Goal: Information Seeking & Learning: Learn about a topic

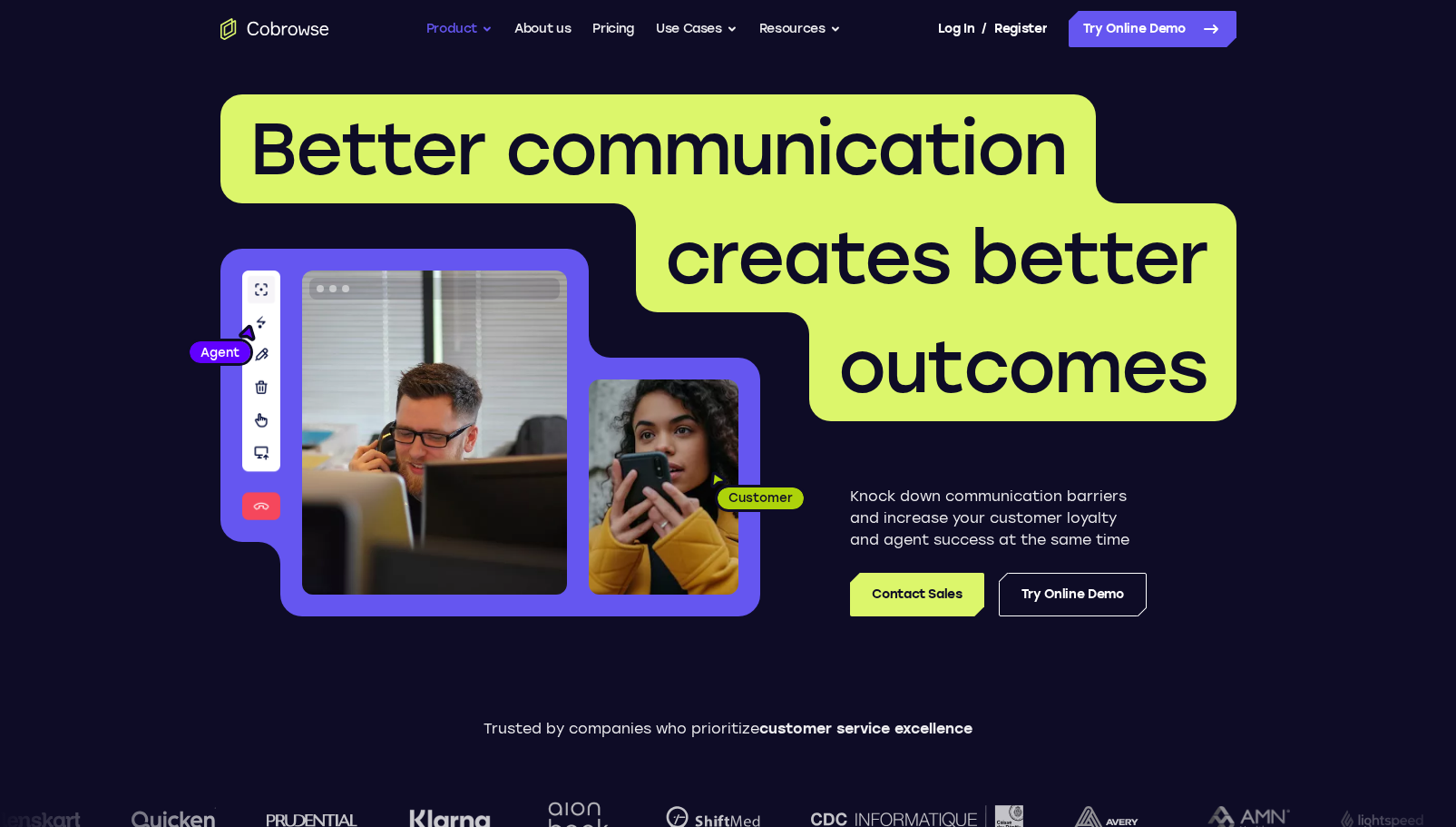
click at [471, 33] on button "Product" at bounding box center [460, 29] width 67 height 36
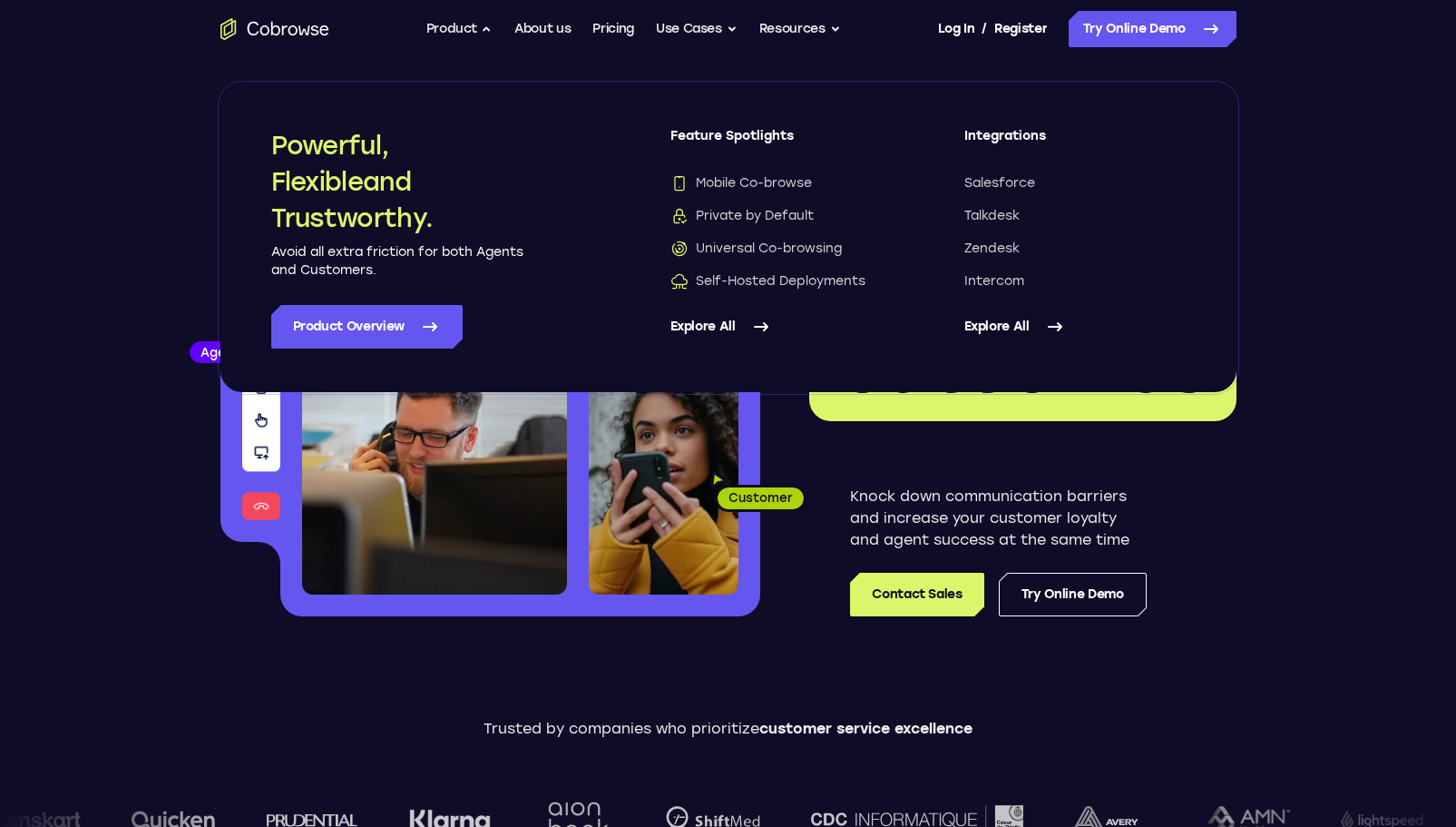
click at [1006, 320] on link "Explore All" at bounding box center [1075, 326] width 221 height 44
drag, startPoint x: 694, startPoint y: 335, endPoint x: 756, endPoint y: 348, distance: 63.3
drag, startPoint x: 758, startPoint y: 471, endPoint x: 771, endPoint y: 472, distance: 13.0
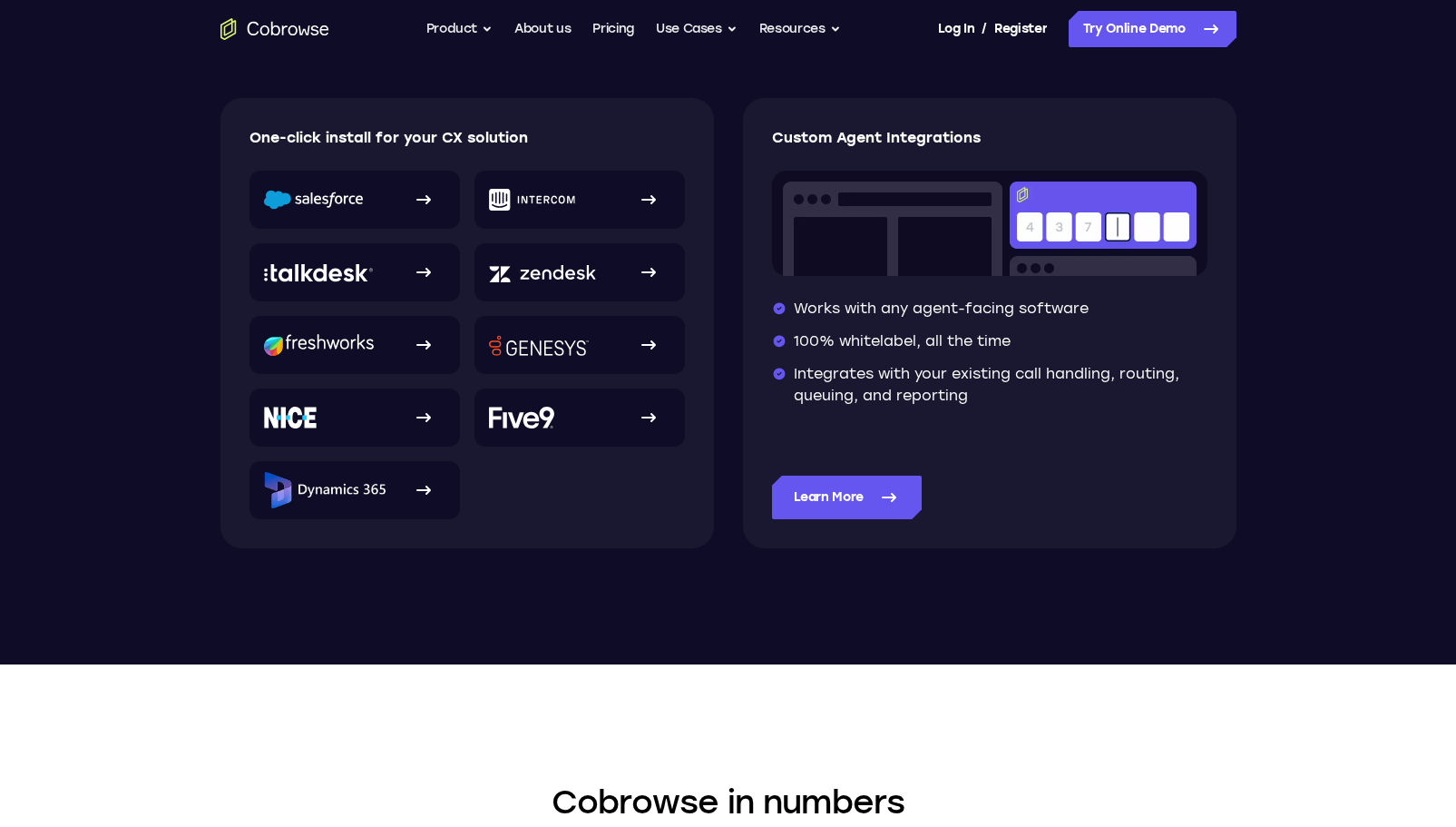
scroll to position [273, 0]
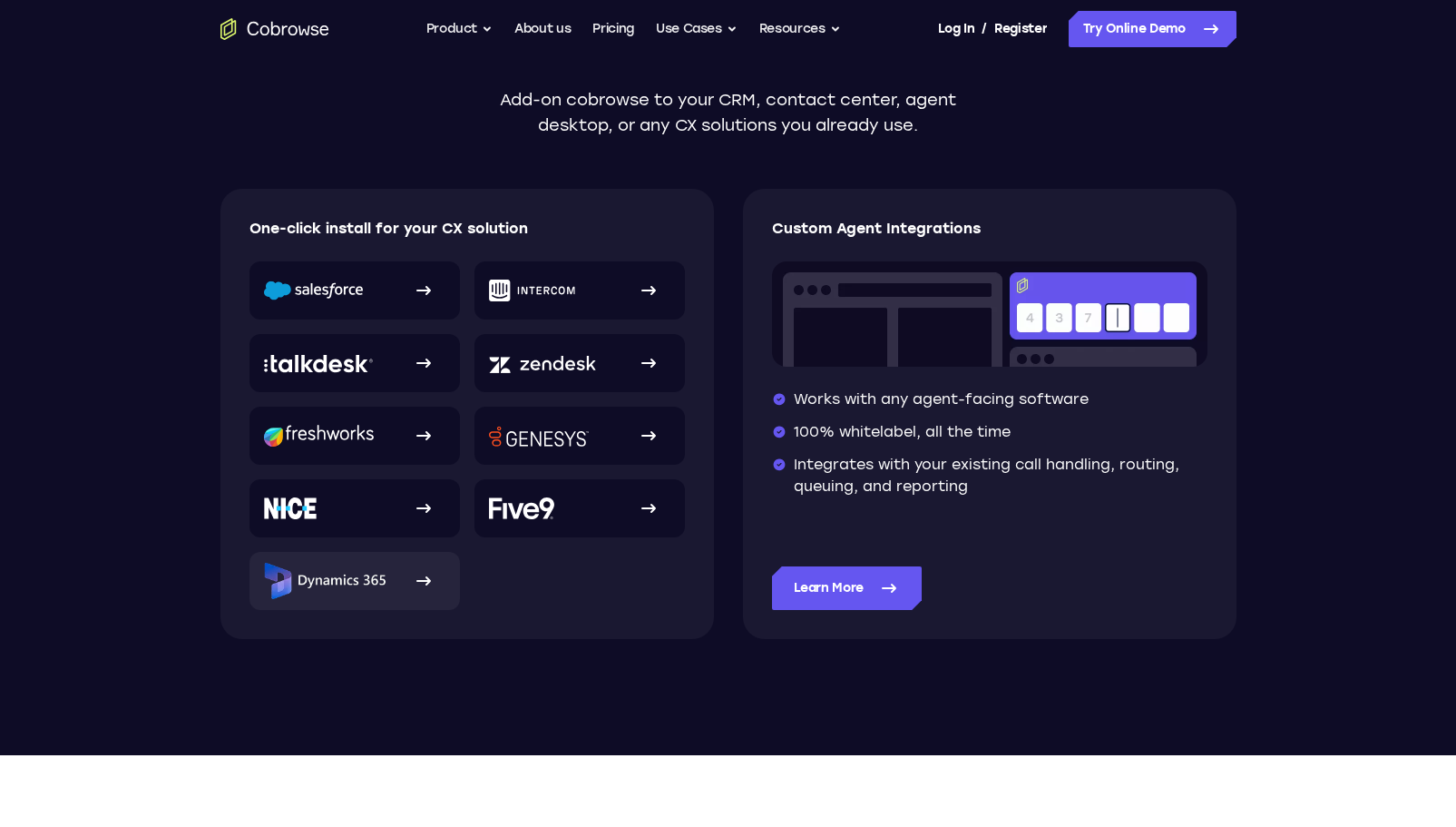
click at [386, 589] on link at bounding box center [355, 580] width 210 height 58
drag, startPoint x: 764, startPoint y: 518, endPoint x: 758, endPoint y: 523, distance: 7.8
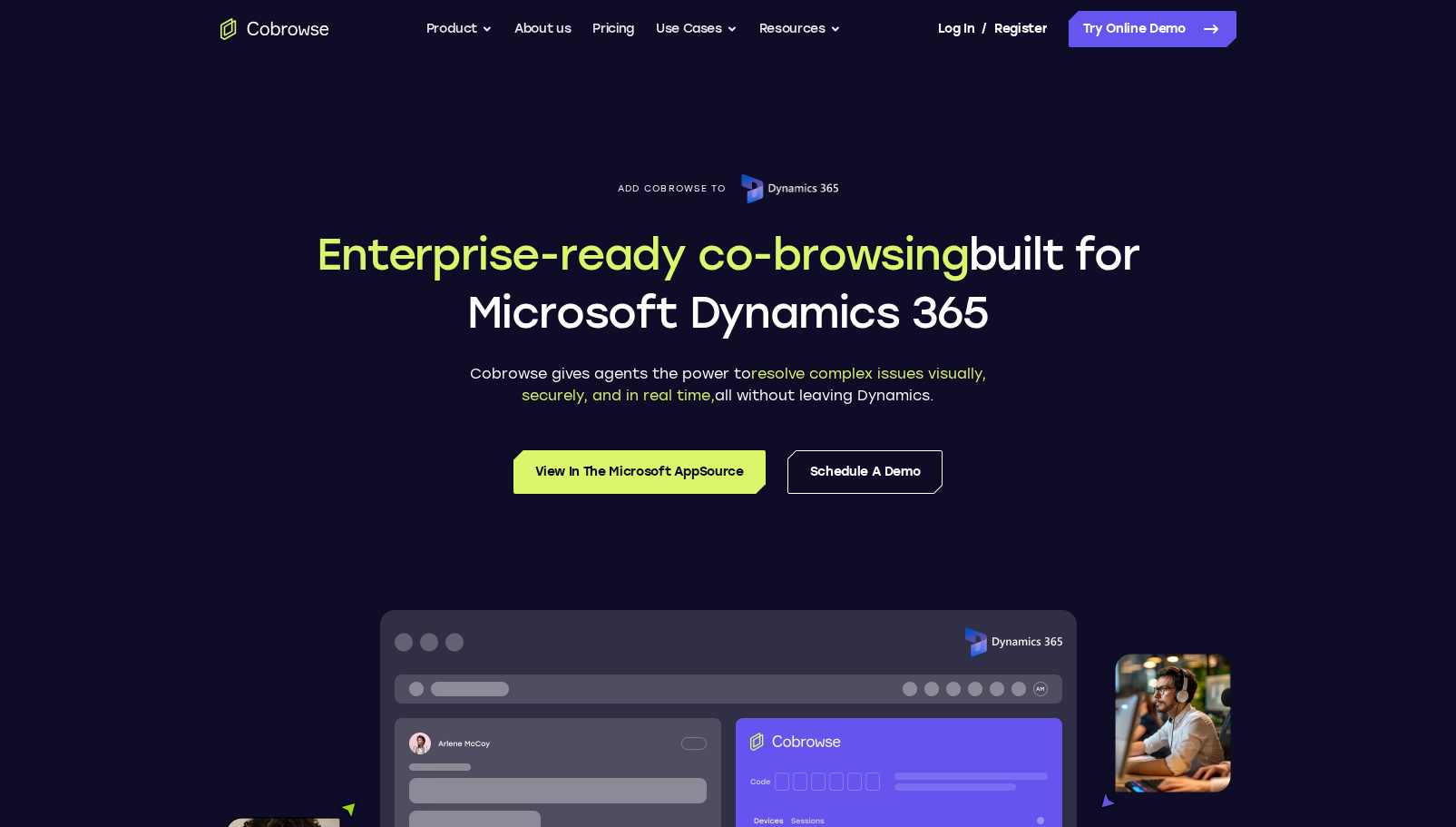
drag, startPoint x: 776, startPoint y: 300, endPoint x: 766, endPoint y: 298, distance: 10.2
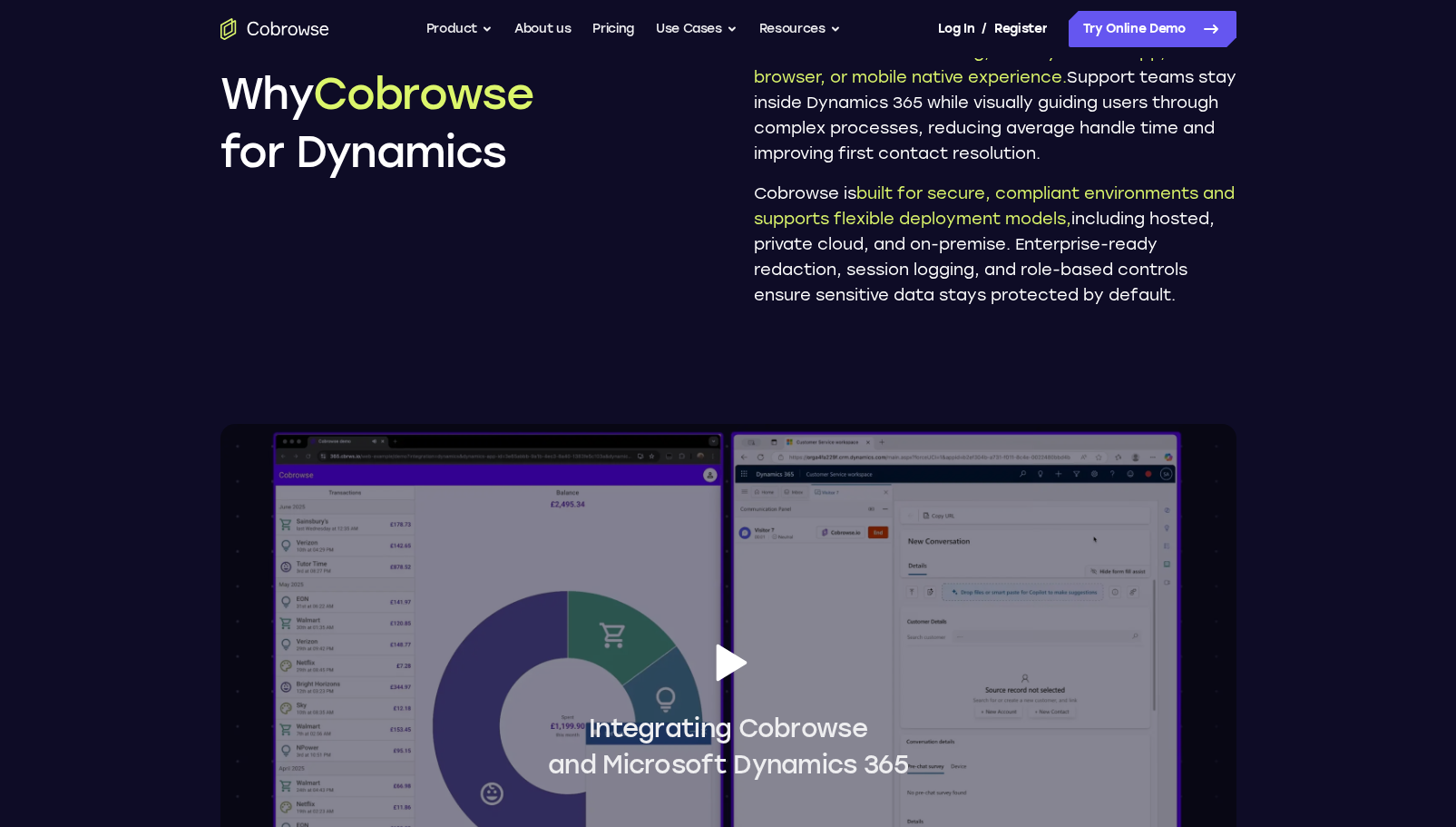
scroll to position [1270, 0]
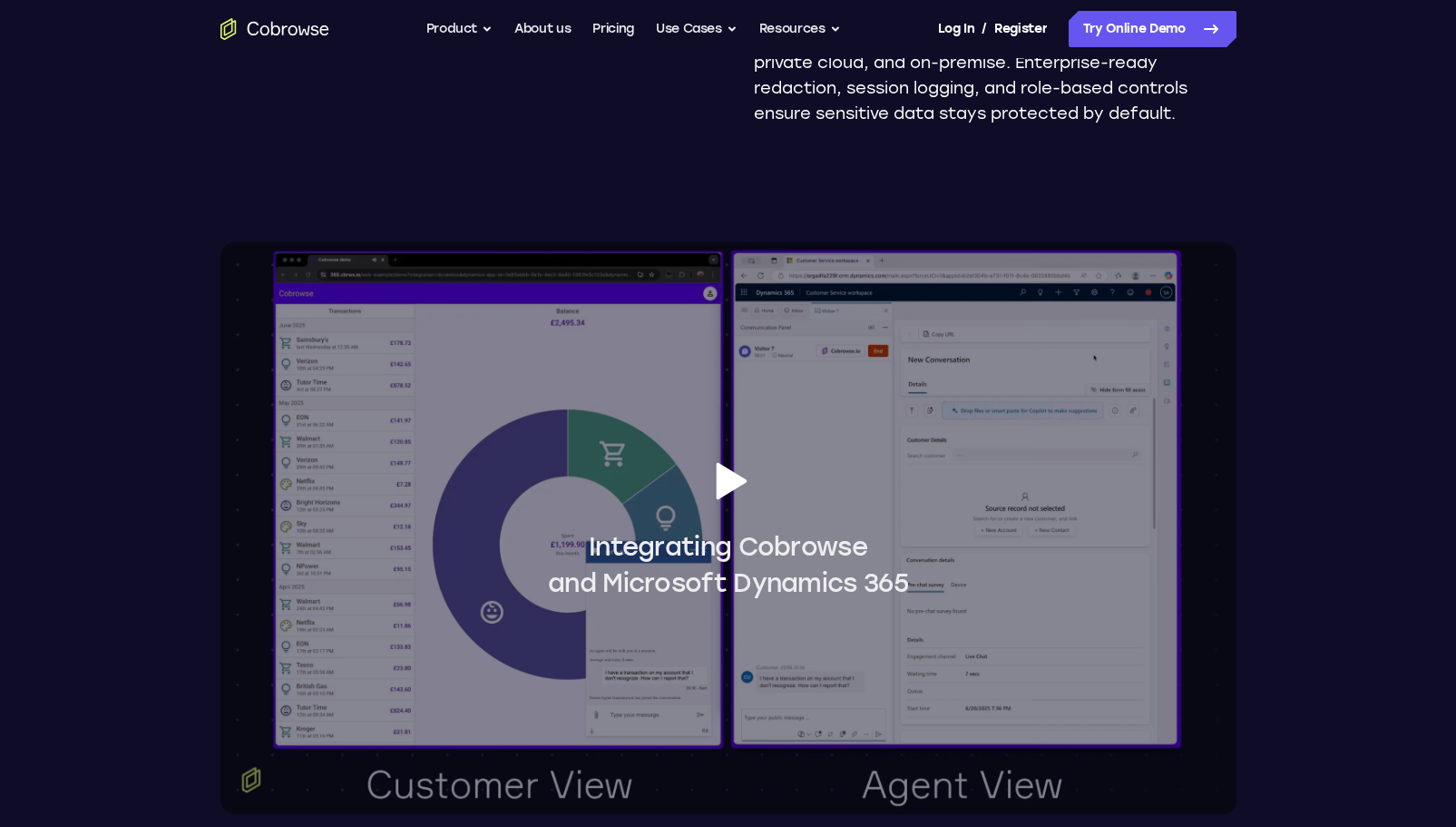
click at [727, 478] on icon at bounding box center [731, 481] width 31 height 37
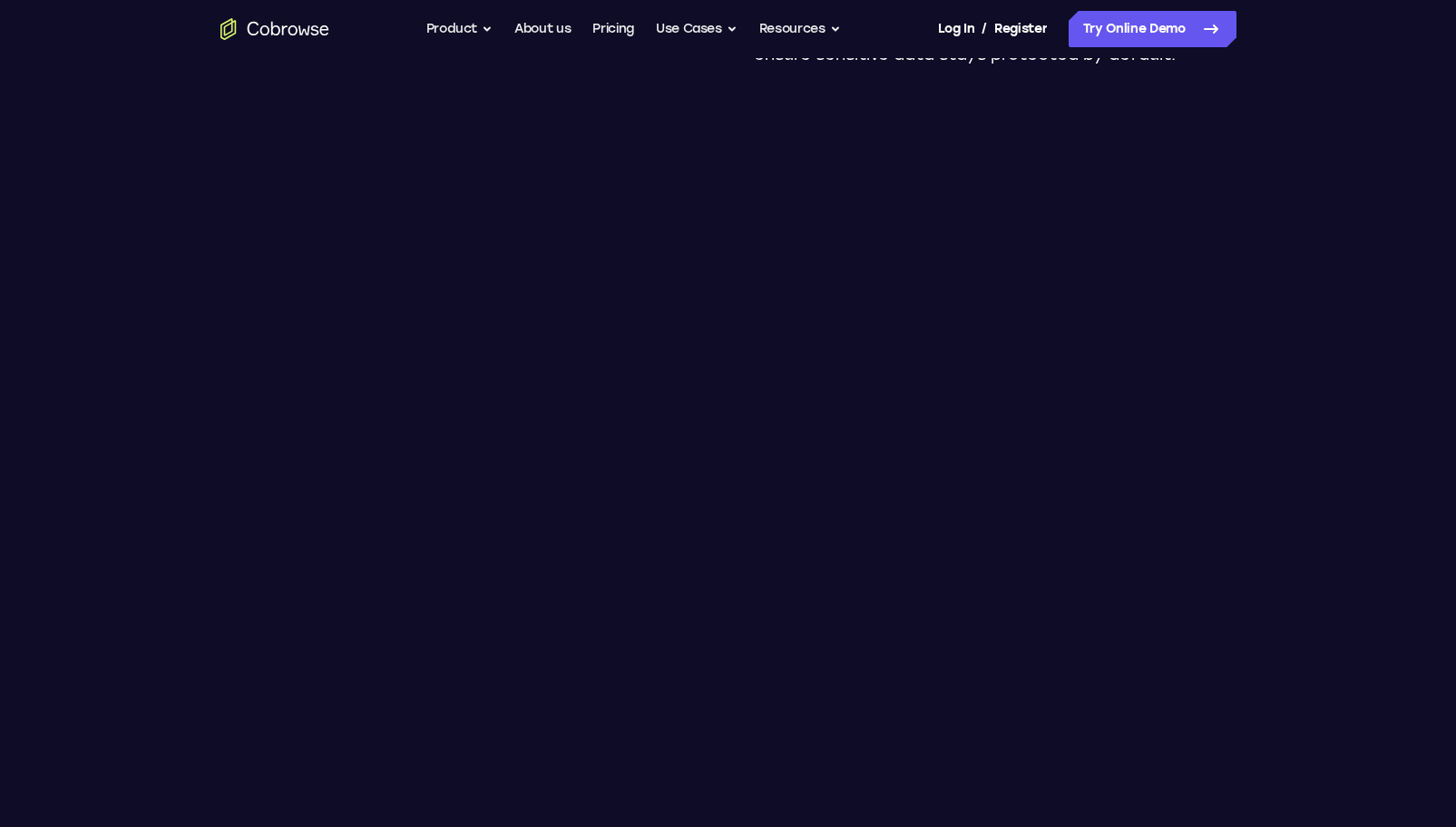
scroll to position [1361, 0]
